Goal: Find contact information: Find contact information

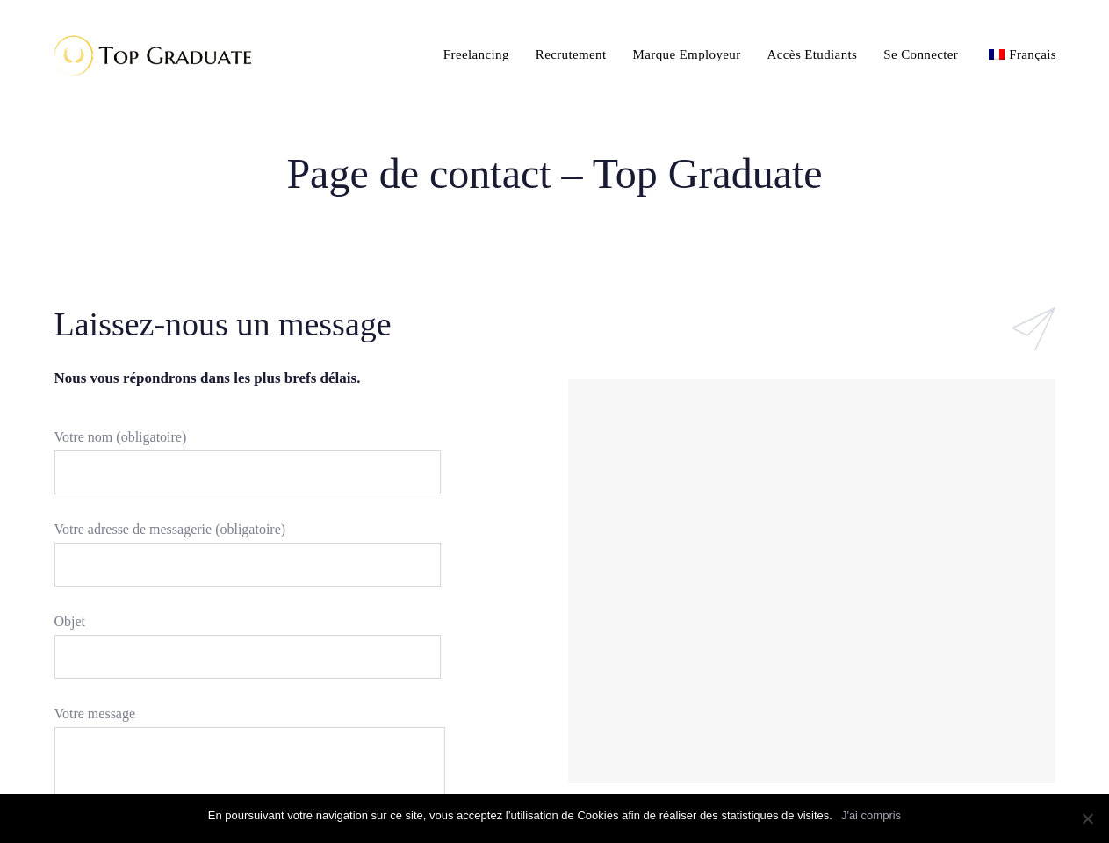
click at [555, 421] on div "#ld_icon_box_68c7d7c31bbb8:hover .iconbox-icon-container defs stop:first-child{…" at bounding box center [812, 557] width 514 height 513
click at [239, 472] on input "Votre nom (obligatoire)" at bounding box center [247, 472] width 386 height 44
click at [239, 565] on input "Votre adresse de messagerie (obligatoire)" at bounding box center [247, 565] width 386 height 44
click at [239, 657] on input "Objet" at bounding box center [247, 657] width 386 height 44
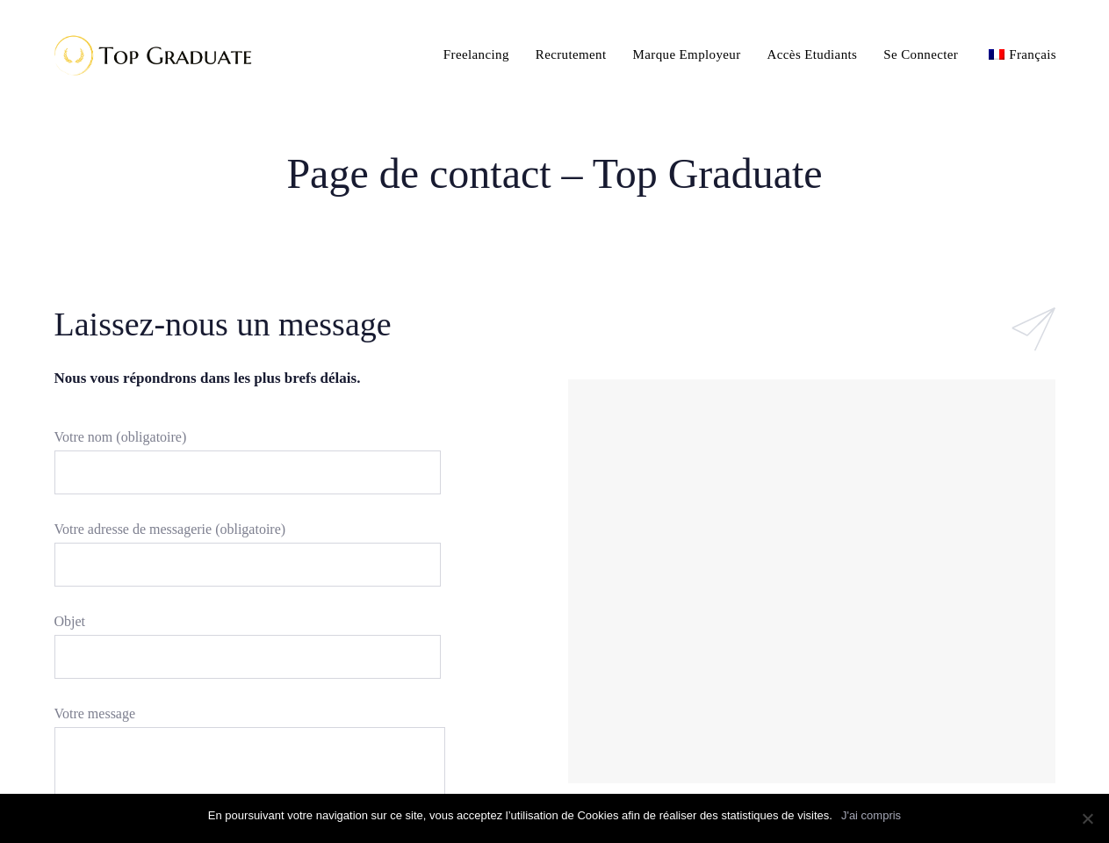
click at [811, 581] on div at bounding box center [811, 581] width 479 height 395
click at [871, 816] on link "J'ai compris" at bounding box center [871, 816] width 60 height 18
